Goal: Information Seeking & Learning: Learn about a topic

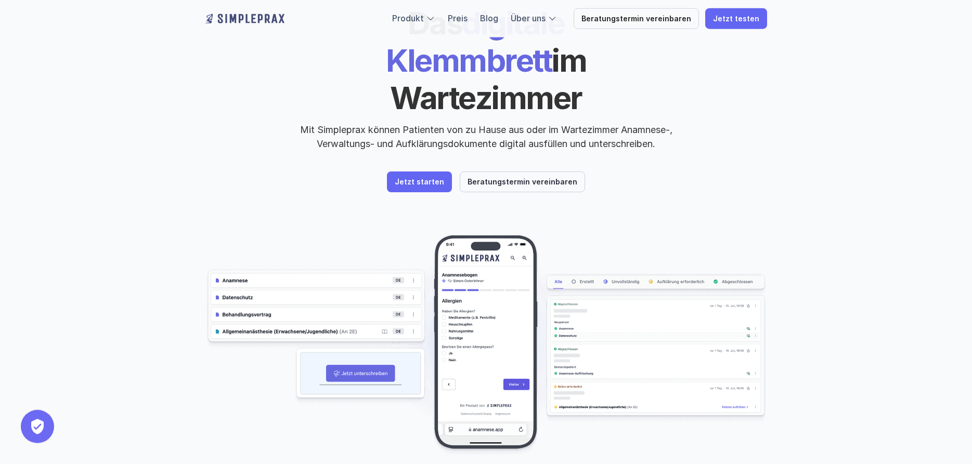
scroll to position [106, 0]
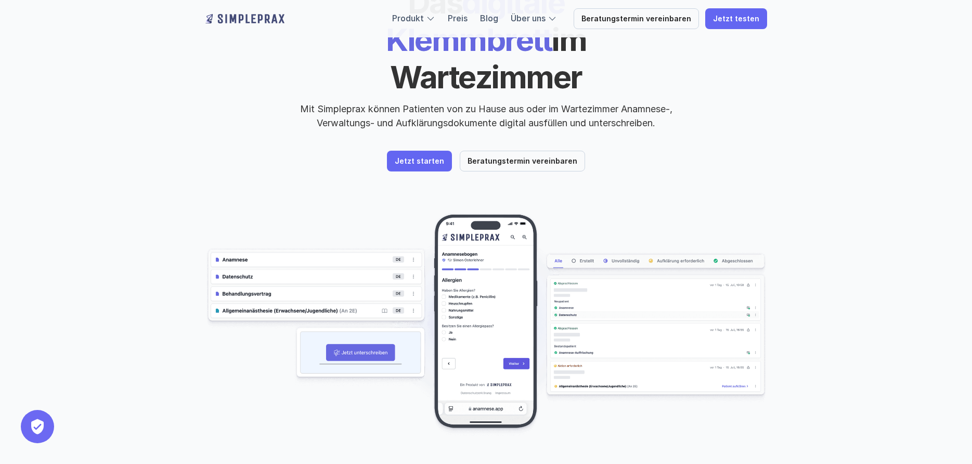
click at [230, 241] on img at bounding box center [485, 325] width 561 height 224
click at [232, 257] on img at bounding box center [485, 325] width 561 height 224
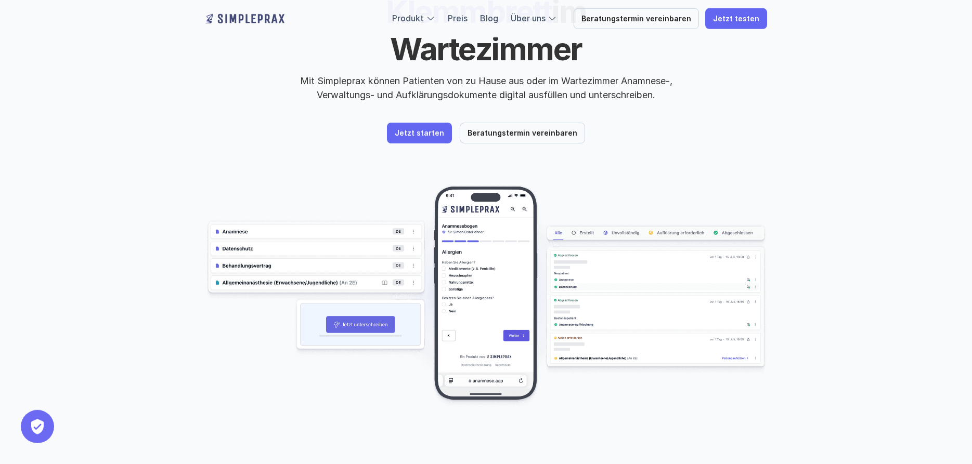
scroll to position [159, 0]
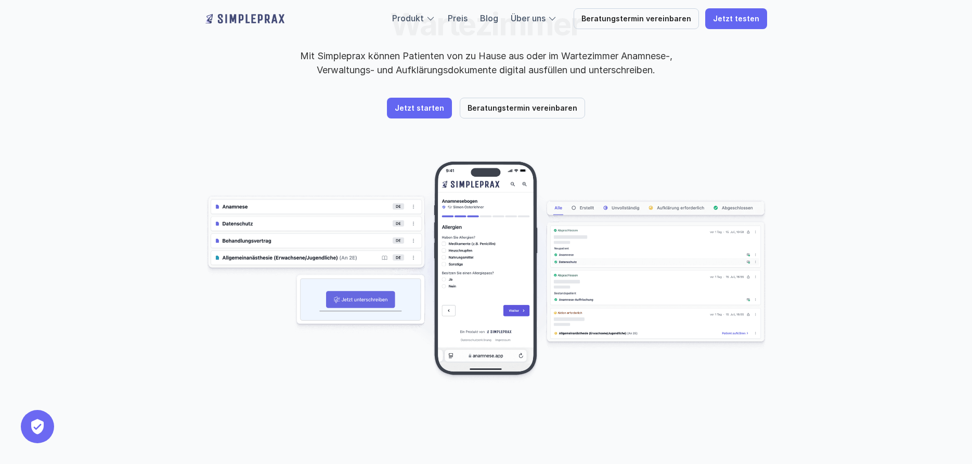
click at [584, 224] on img at bounding box center [485, 272] width 561 height 224
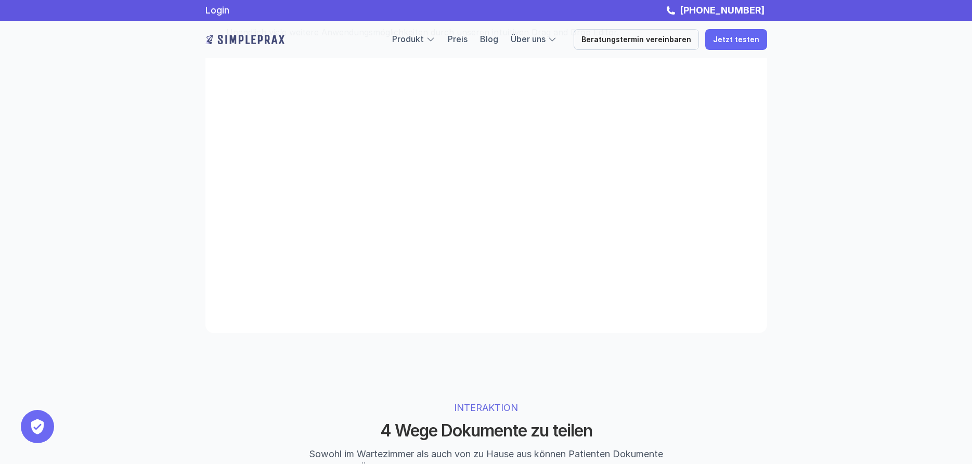
scroll to position [1750, 0]
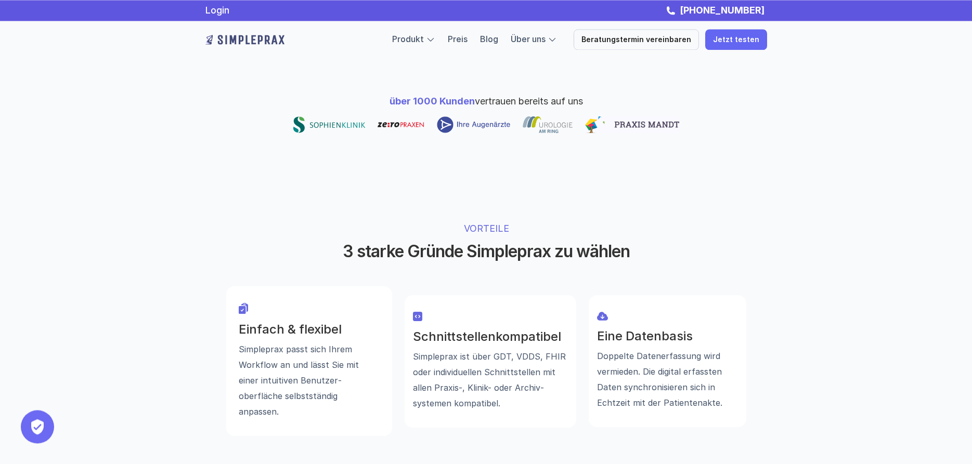
scroll to position [530, 0]
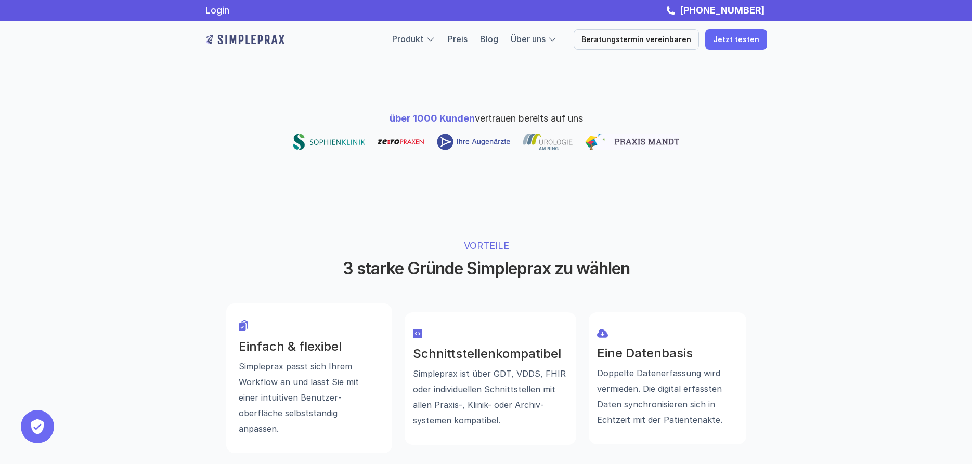
click at [251, 42] on img at bounding box center [244, 39] width 79 height 17
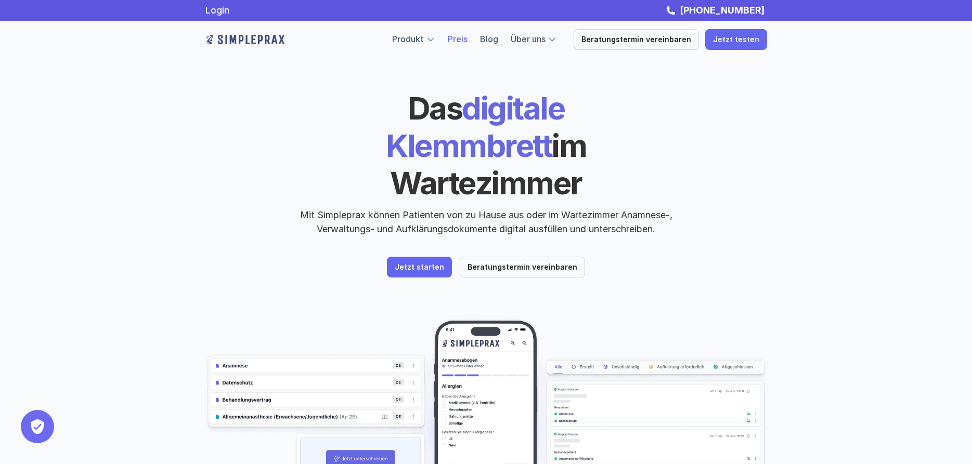
click at [467, 41] on link "Preis" at bounding box center [458, 39] width 20 height 10
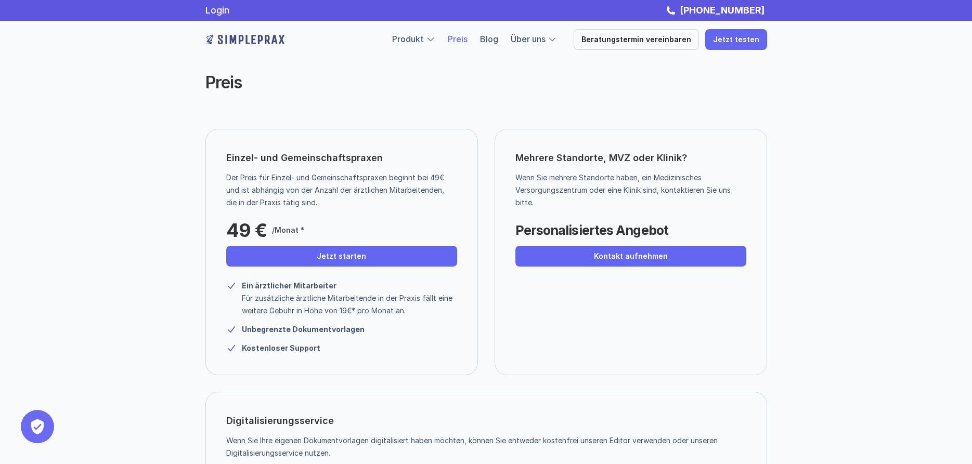
click at [46, 225] on div "Preis Einzel- und Gemeinschaftspraxen Der Preis für Einzel- und Gemeinschaftspr…" at bounding box center [486, 271] width 972 height 543
click at [249, 37] on img at bounding box center [244, 39] width 79 height 17
